Goal: Navigation & Orientation: Find specific page/section

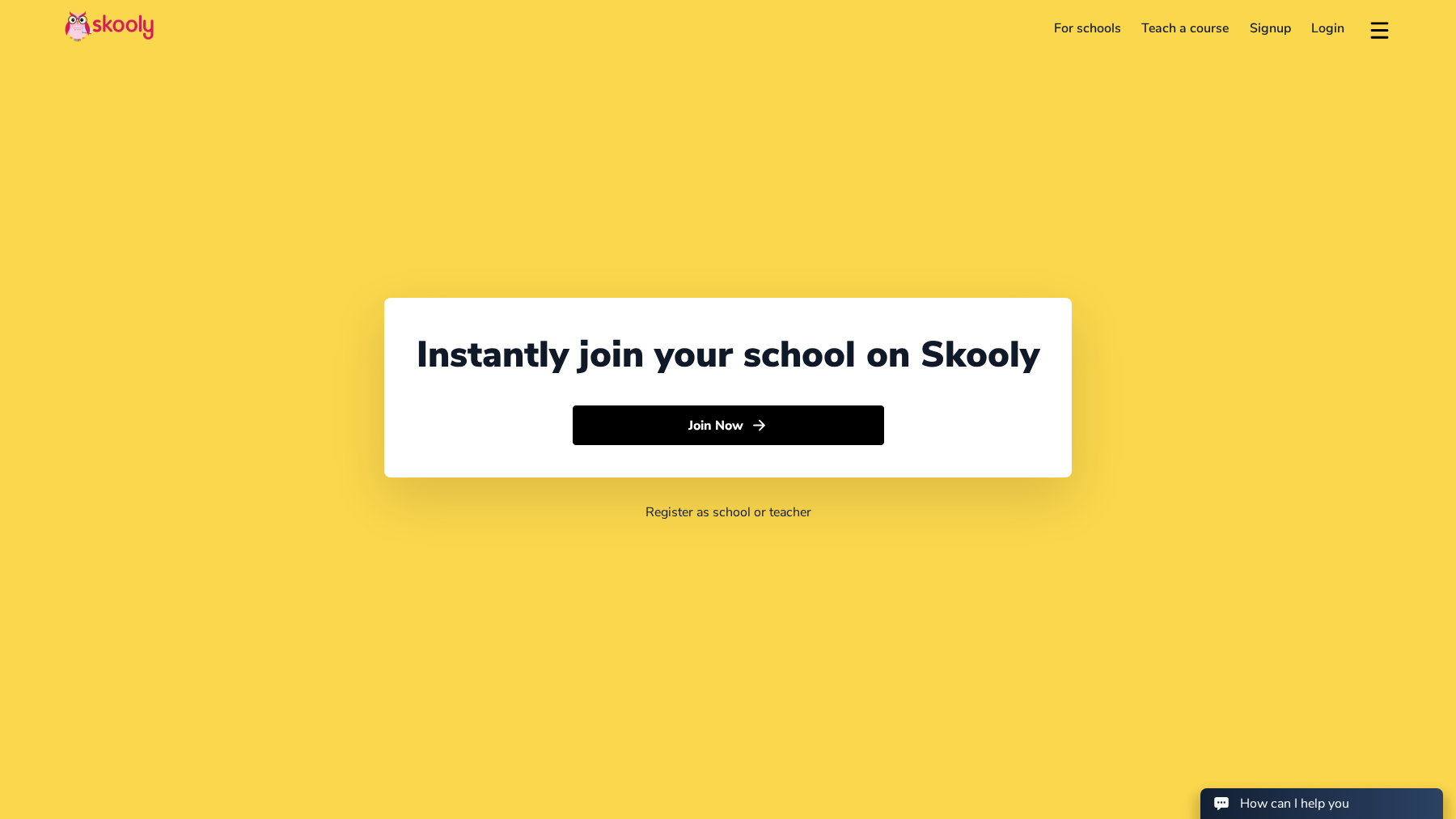
click at [1317, 30] on link "Login" at bounding box center [1328, 28] width 54 height 26
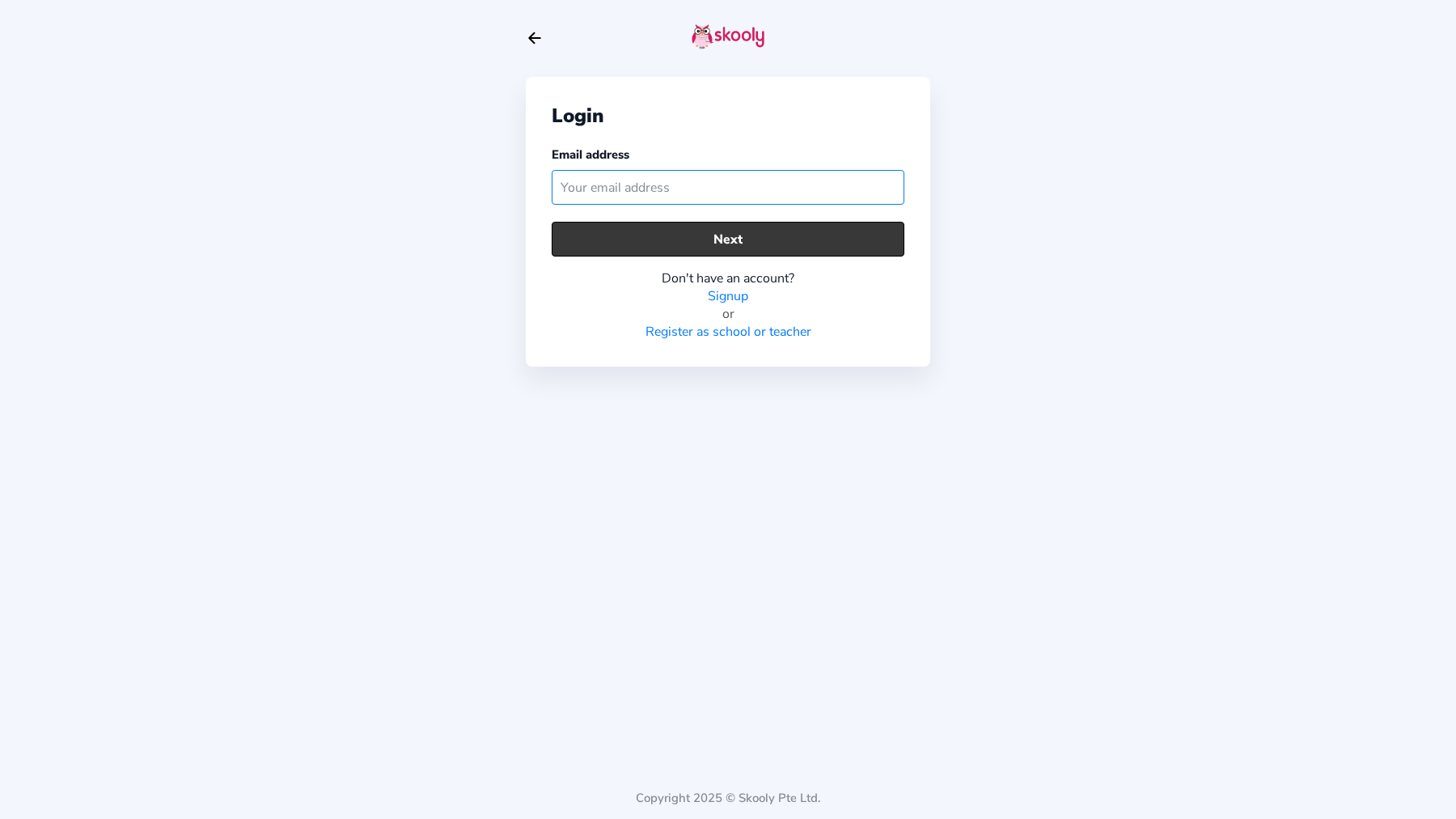
type input "[EMAIL_ADDRESS][DOMAIN_NAME]"
click at [732, 238] on button "Next" at bounding box center [728, 239] width 352 height 35
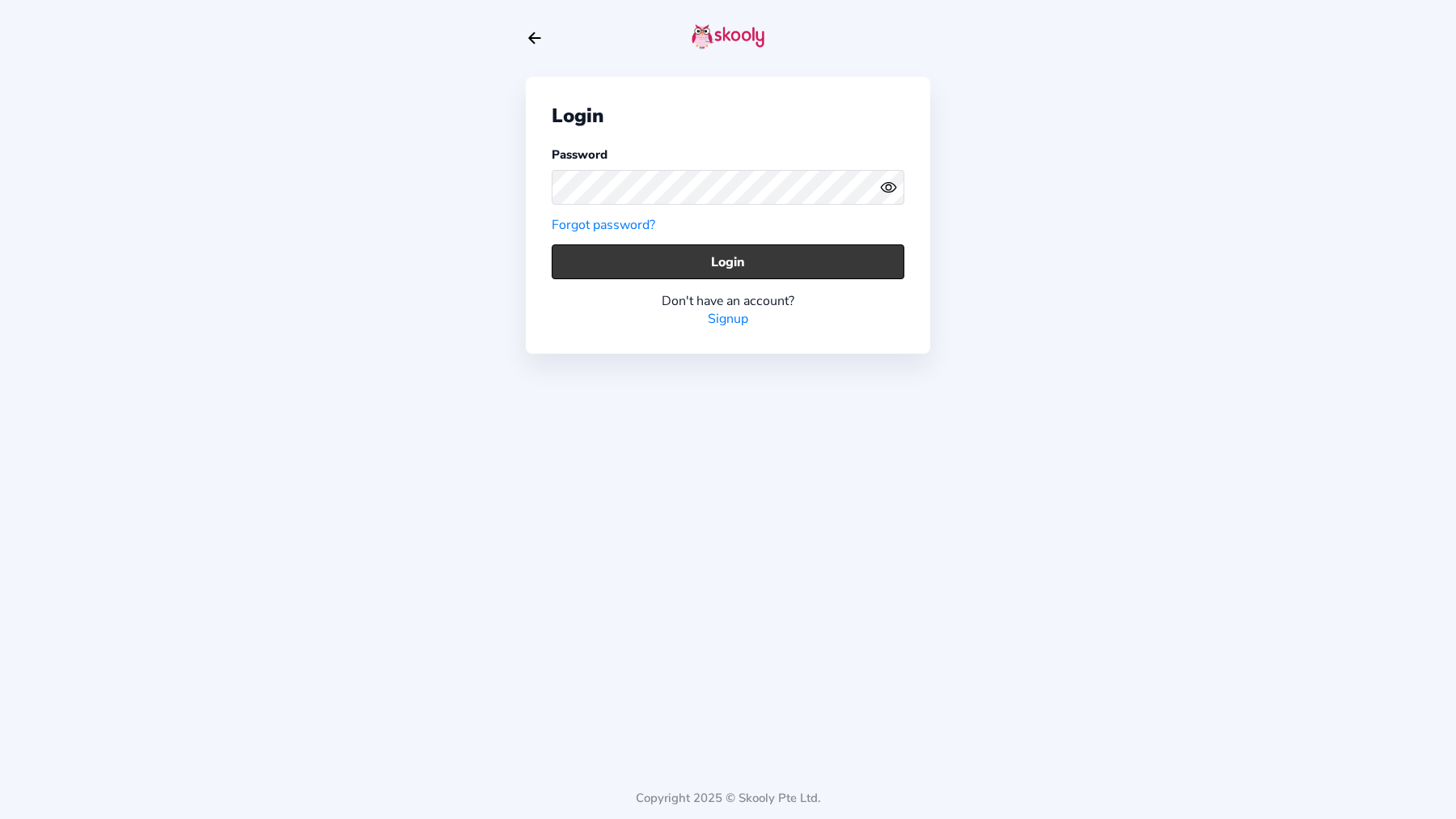
click at [723, 253] on button "Login" at bounding box center [728, 262] width 352 height 35
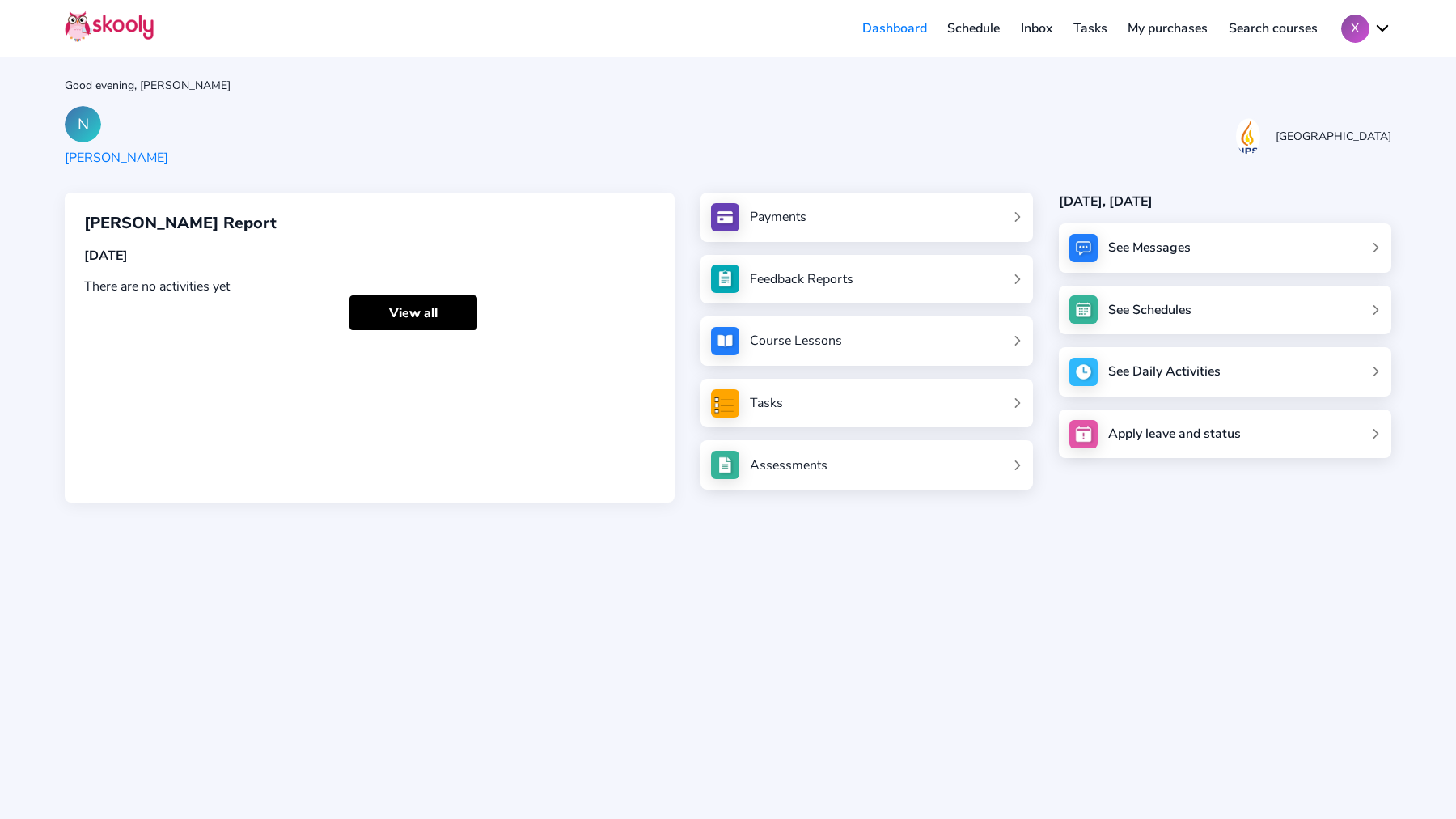
click at [1301, 139] on div "[GEOGRAPHIC_DATA]" at bounding box center [1333, 136] width 116 height 15
click at [1381, 26] on button "X" at bounding box center [1366, 28] width 50 height 28
click at [1095, 29] on link "Tasks" at bounding box center [1090, 28] width 55 height 26
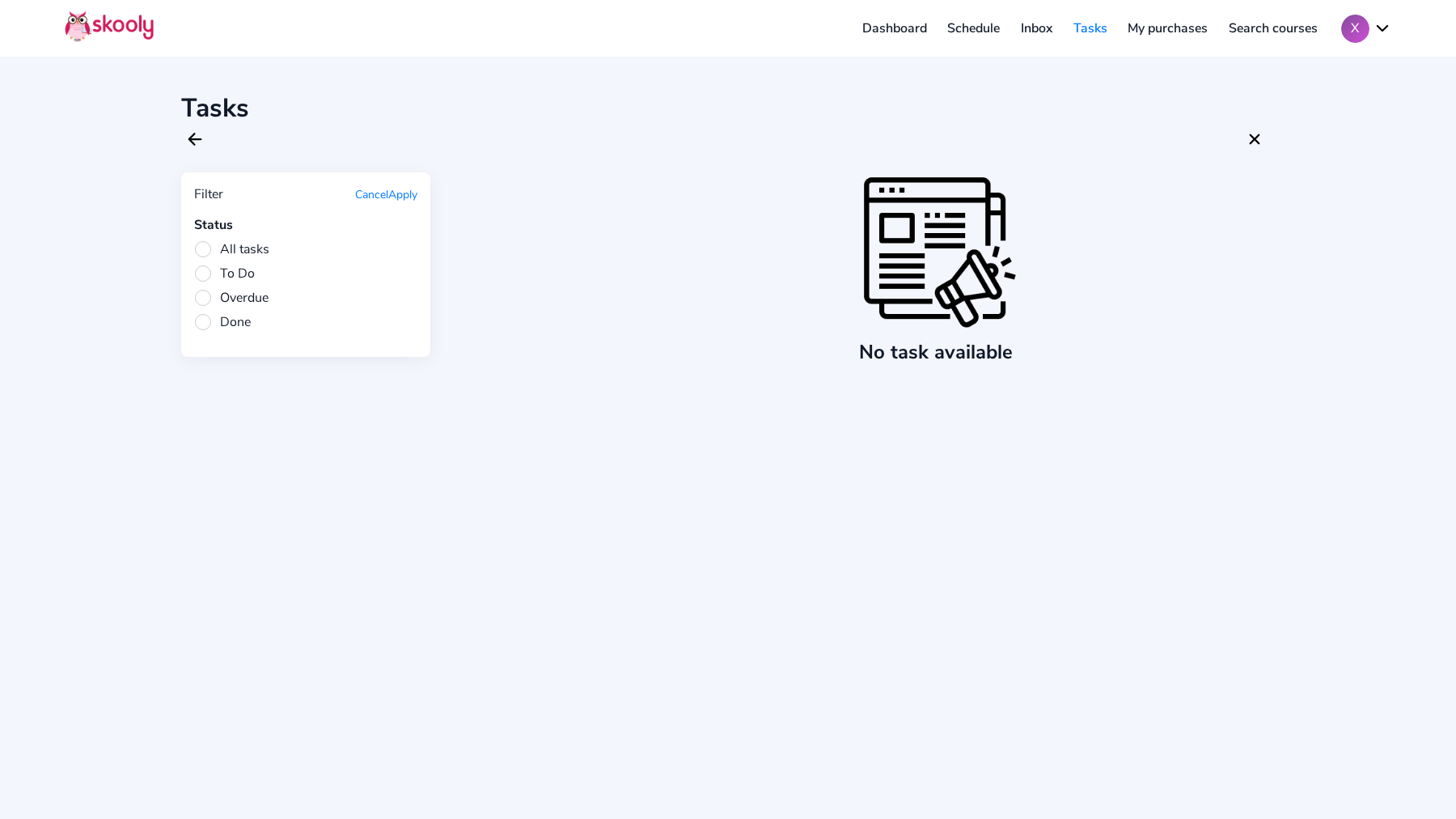
click at [1043, 25] on link "Inbox" at bounding box center [1036, 28] width 52 height 26
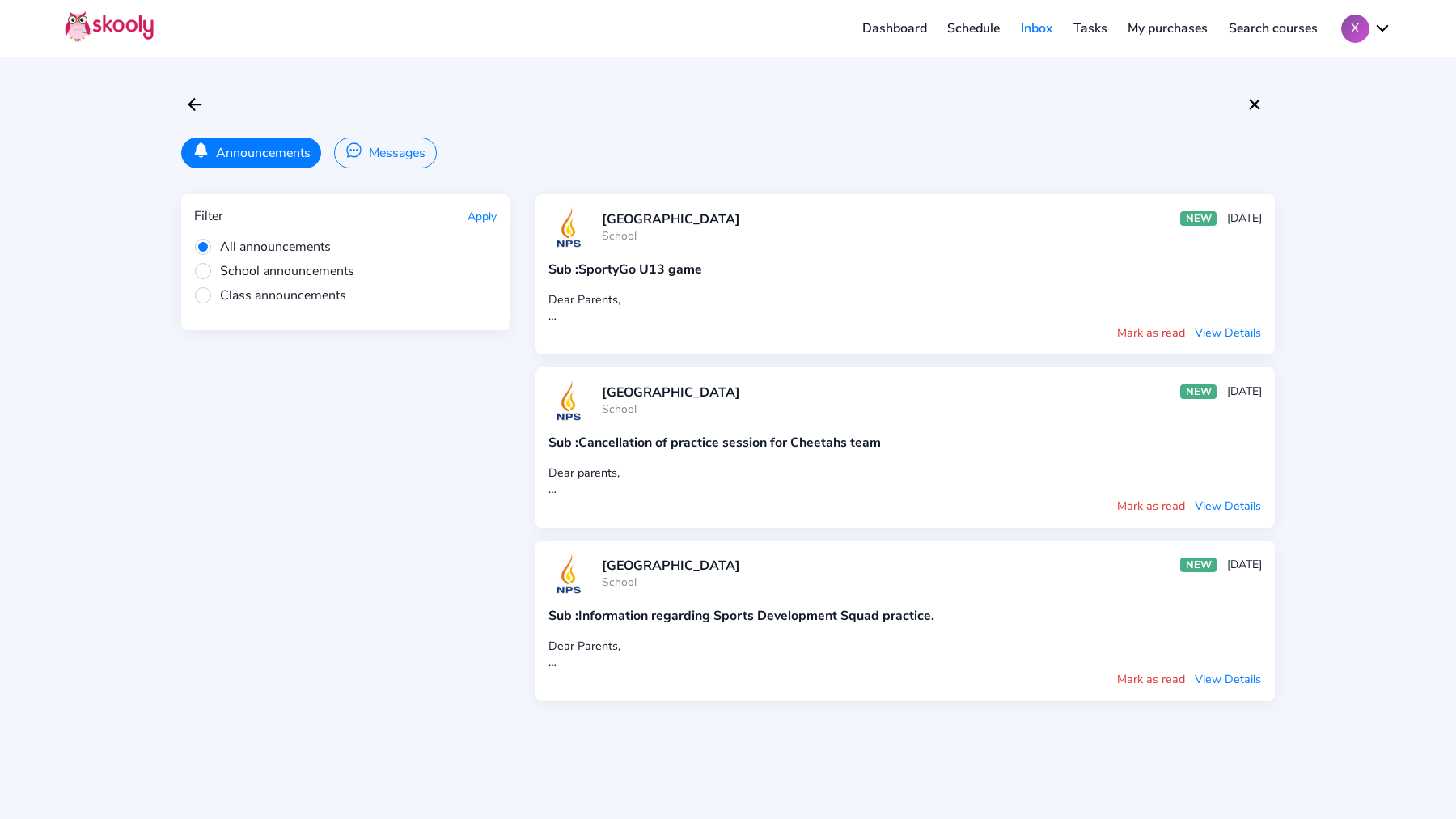
click at [971, 31] on link "Schedule" at bounding box center [974, 28] width 74 height 26
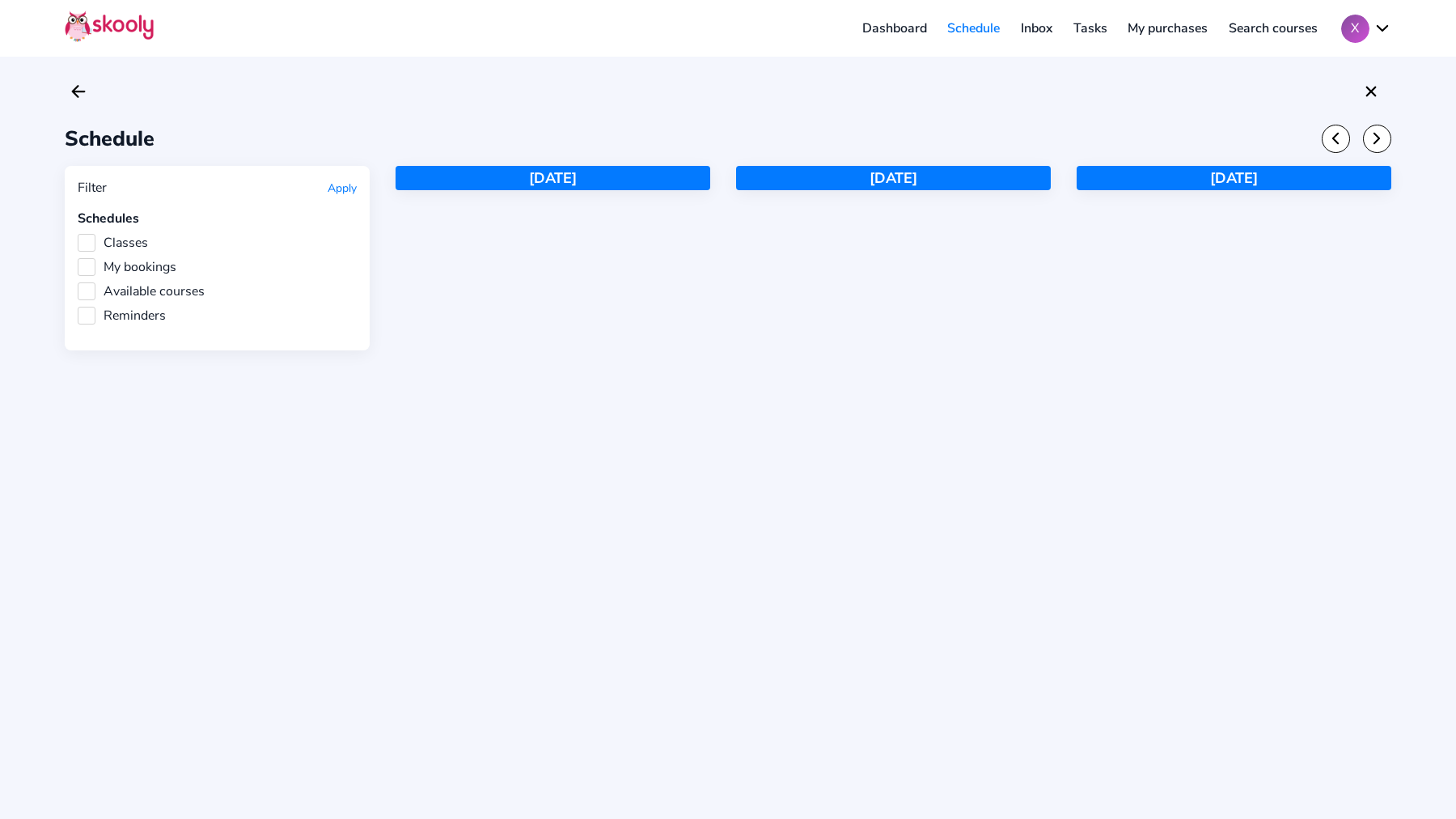
click at [887, 34] on link "Dashboard" at bounding box center [894, 28] width 85 height 26
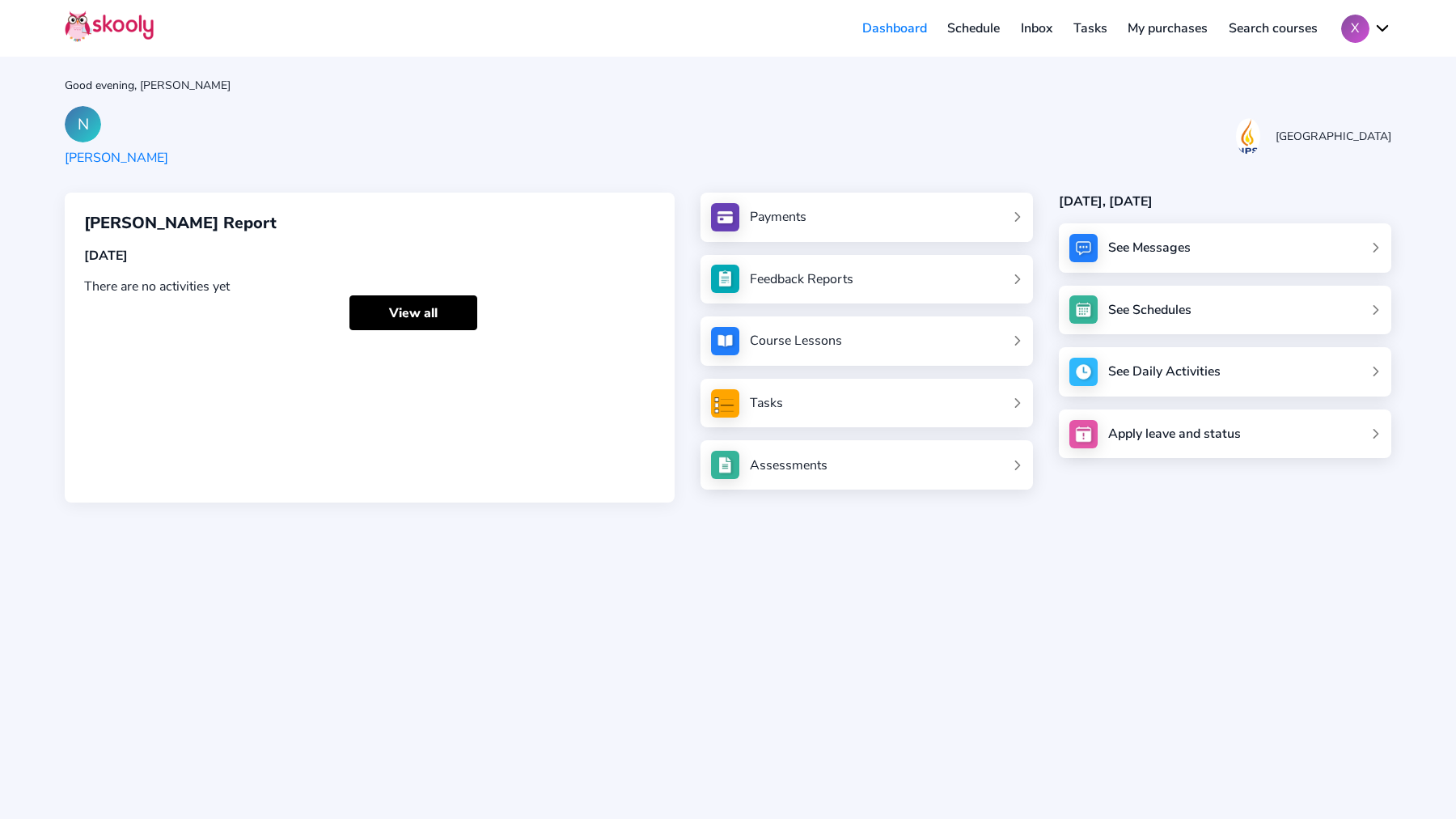
click at [866, 209] on link "Payments" at bounding box center [866, 217] width 311 height 28
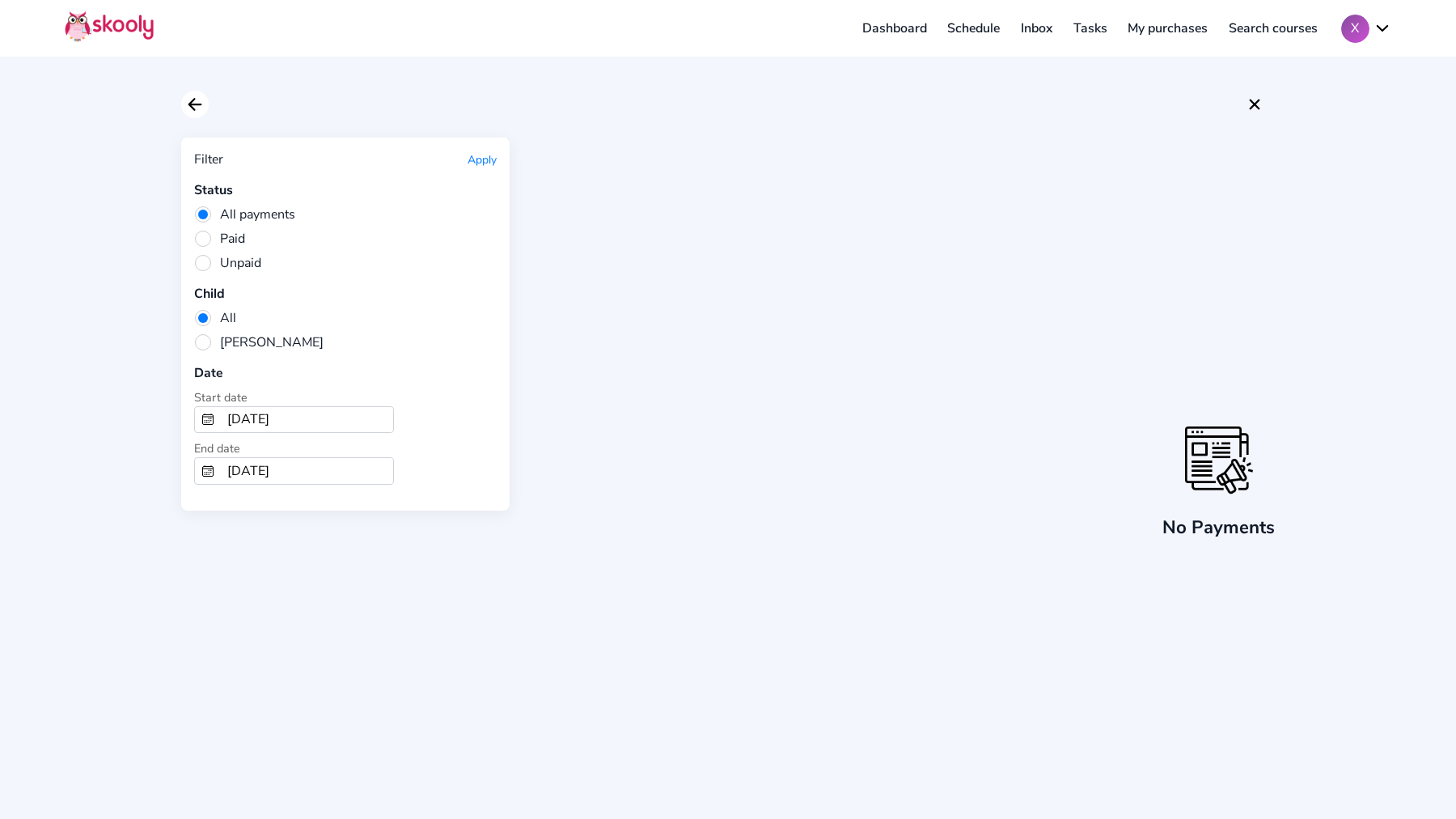
click at [198, 101] on icon "Arrow Back" at bounding box center [195, 104] width 20 height 20
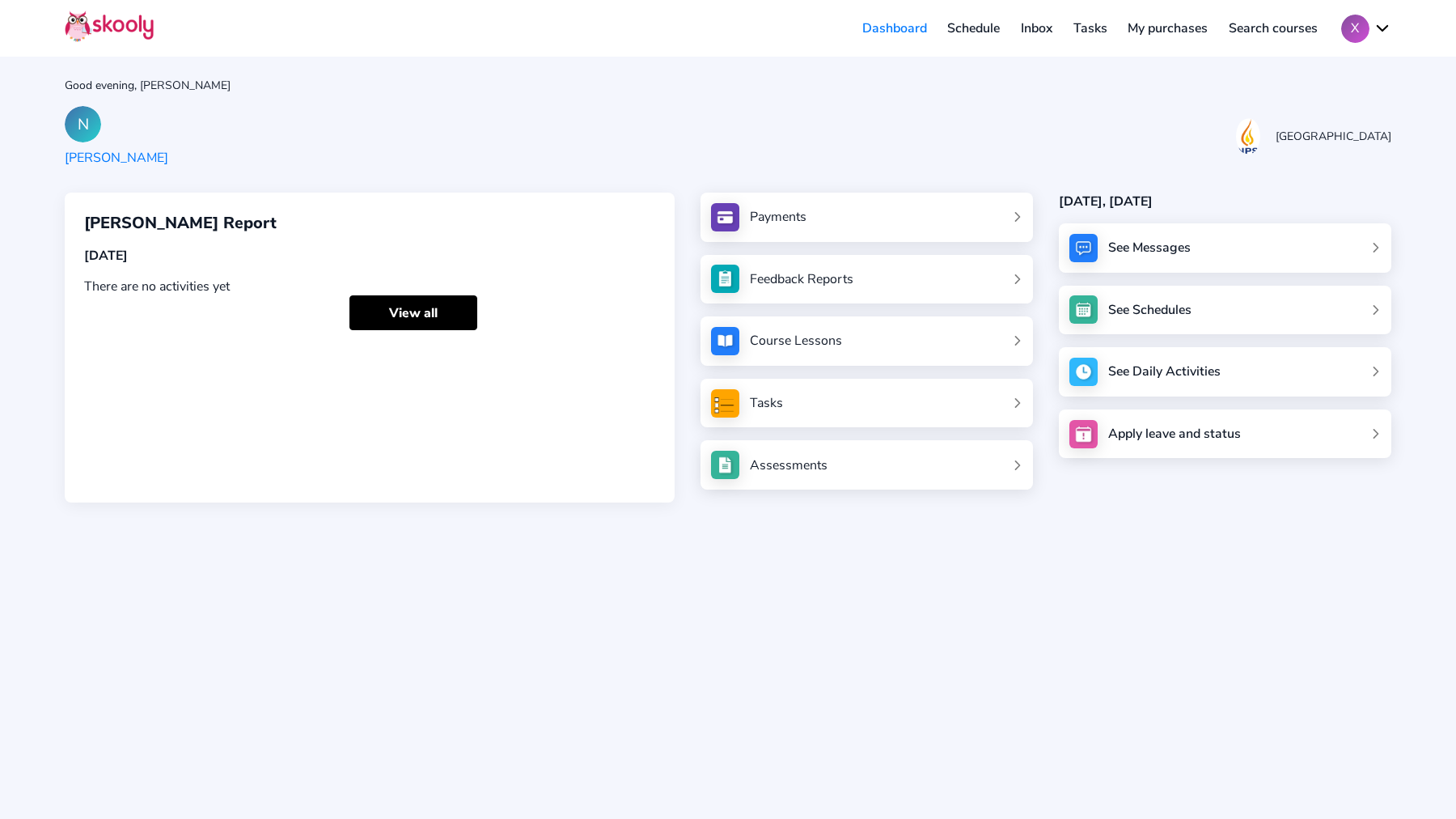
click at [84, 129] on div "N" at bounding box center [83, 124] width 36 height 36
click at [422, 307] on link "View all" at bounding box center [413, 312] width 128 height 35
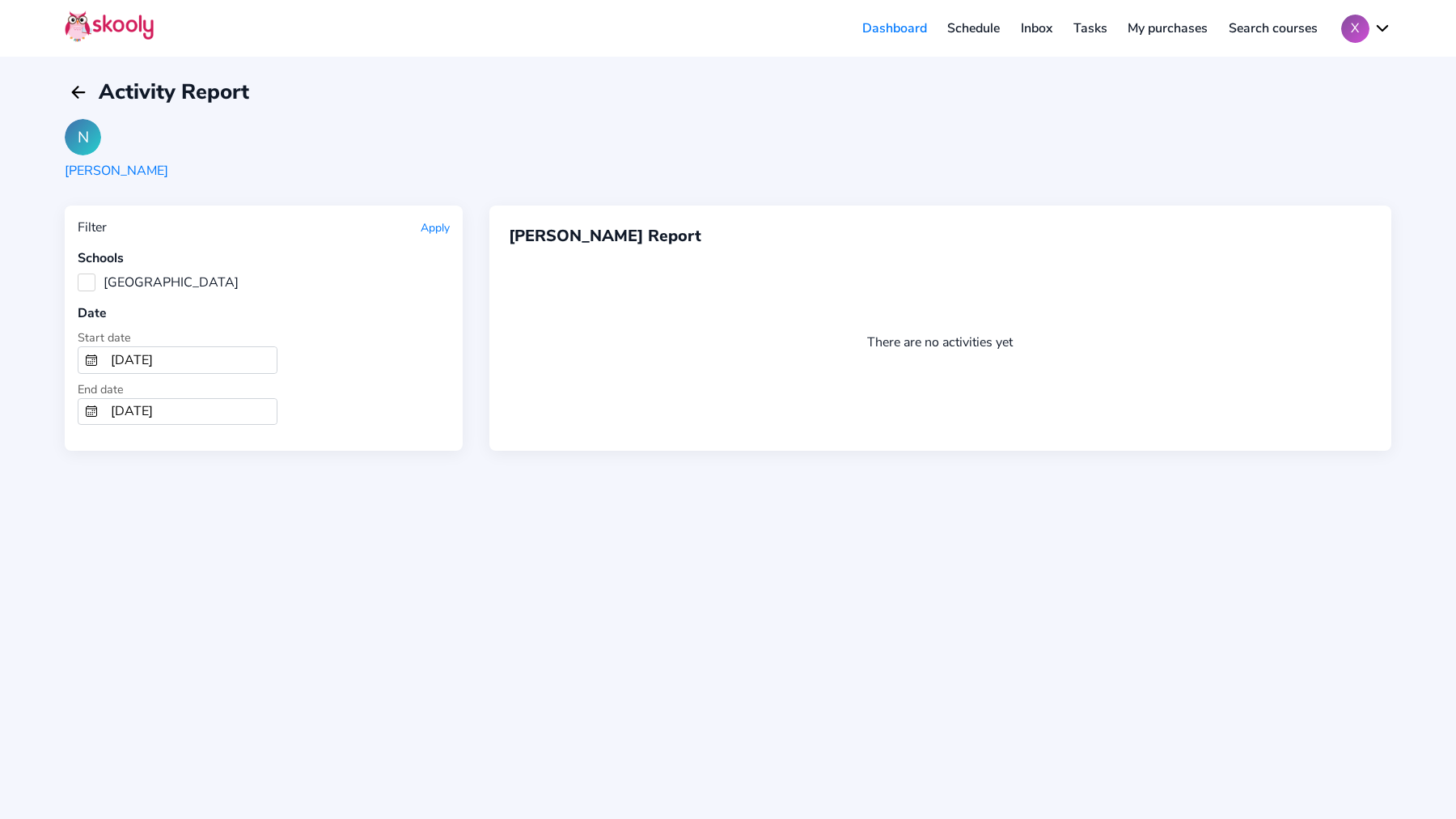
click at [95, 92] on div "Activity Report" at bounding box center [156, 91] width 184 height 28
click at [79, 93] on icon "arrow back outline" at bounding box center [77, 92] width 12 height 12
